Goal: Task Accomplishment & Management: Manage account settings

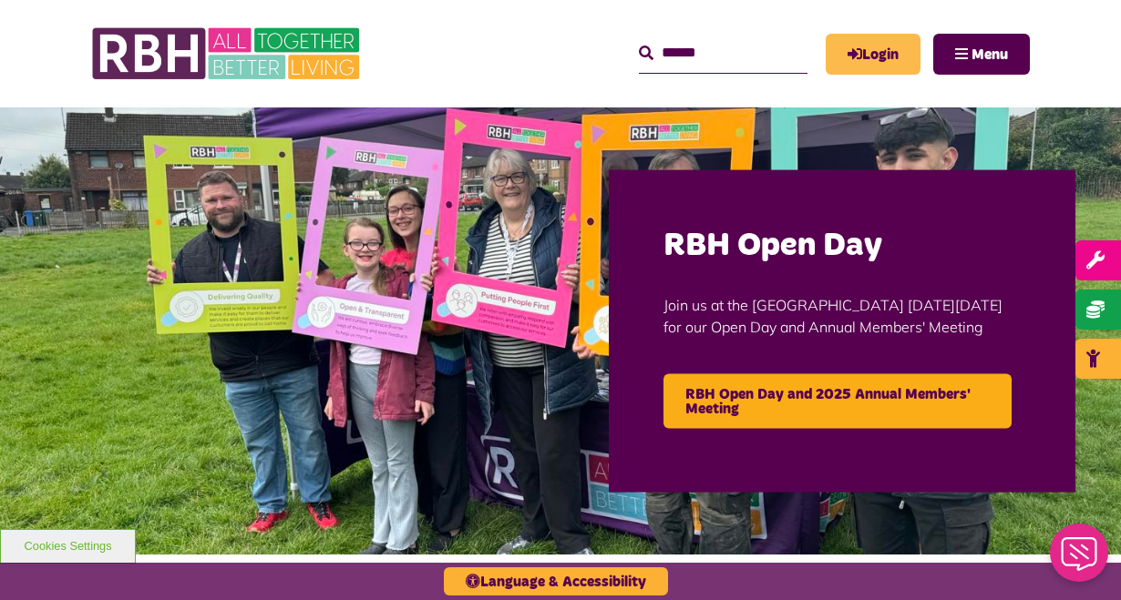
click at [870, 54] on link "Login" at bounding box center [872, 54] width 95 height 41
click at [869, 53] on link "Login" at bounding box center [872, 54] width 95 height 41
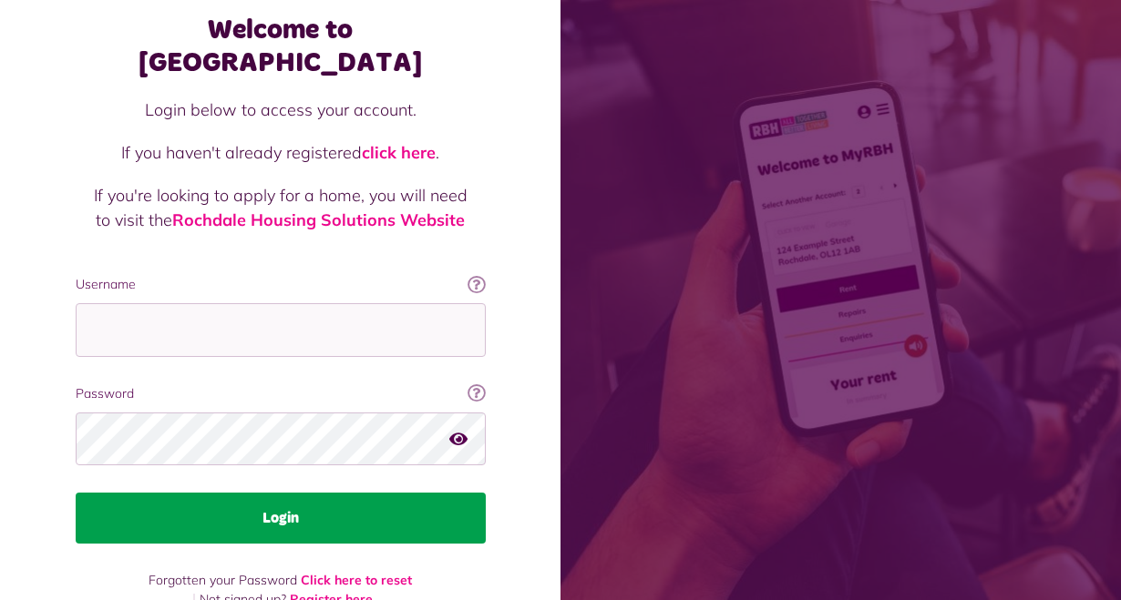
scroll to position [99, 0]
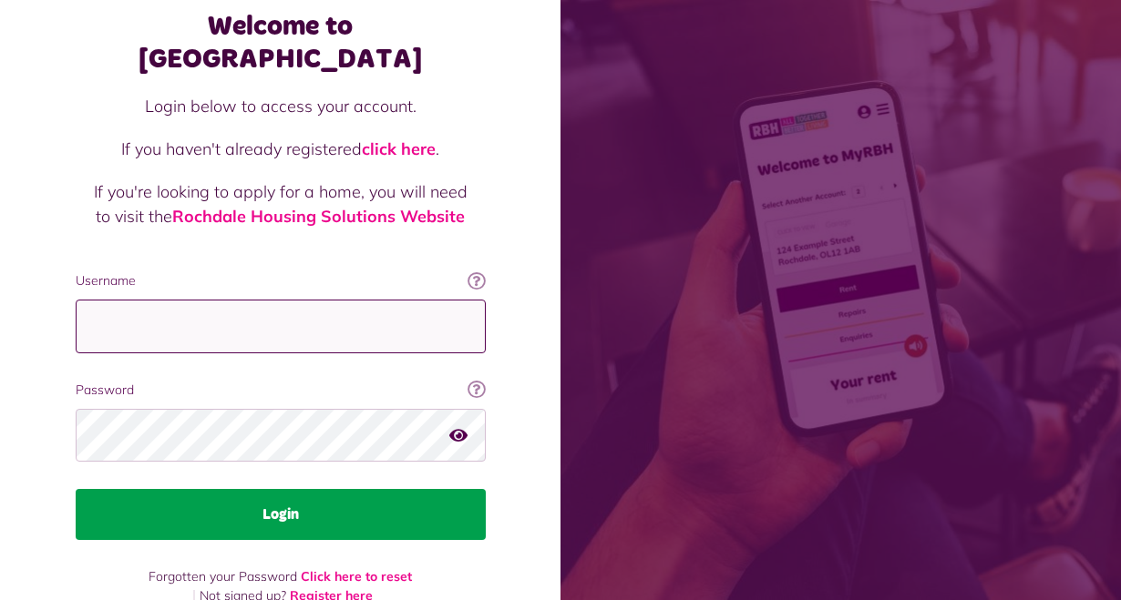
type input "**********"
click at [245, 489] on button "Login" at bounding box center [281, 514] width 410 height 51
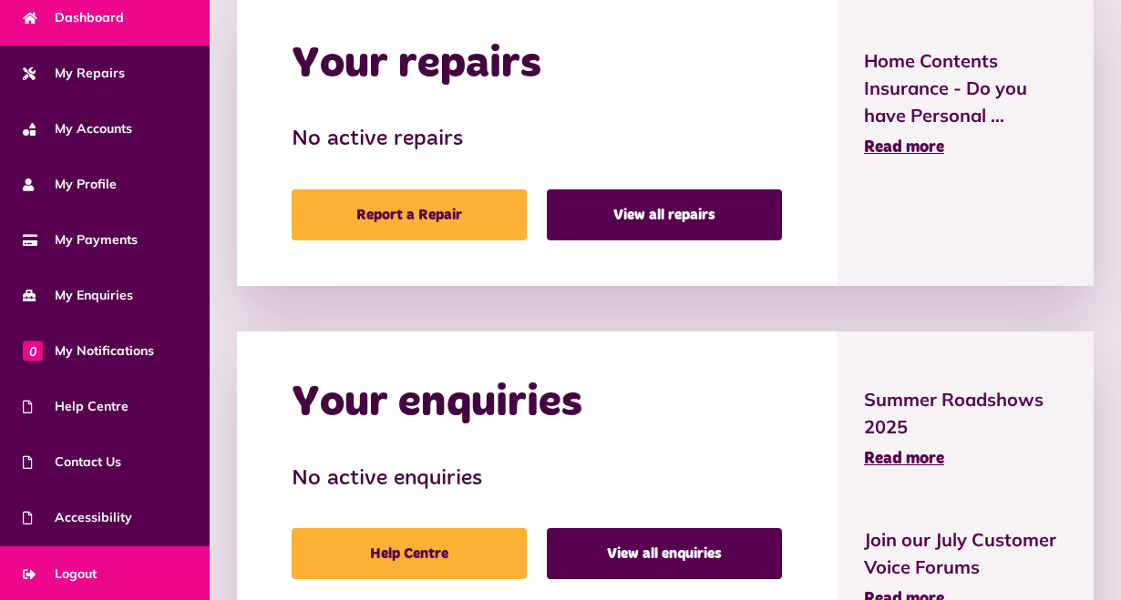
scroll to position [1141, 0]
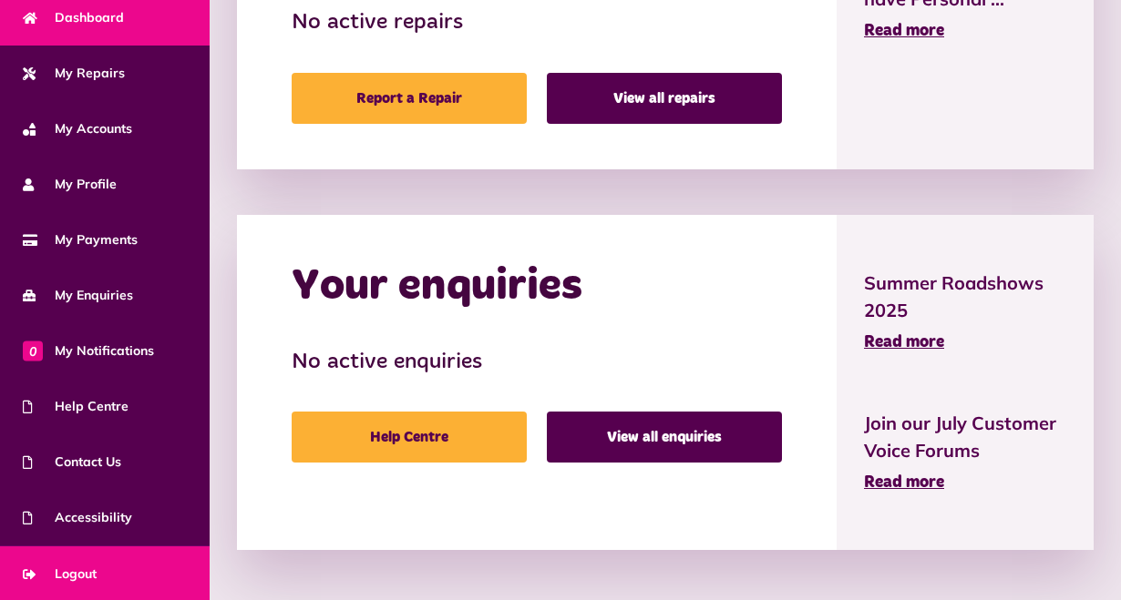
click at [95, 550] on link "Logout" at bounding box center [105, 575] width 210 height 56
